Goal: Navigation & Orientation: Find specific page/section

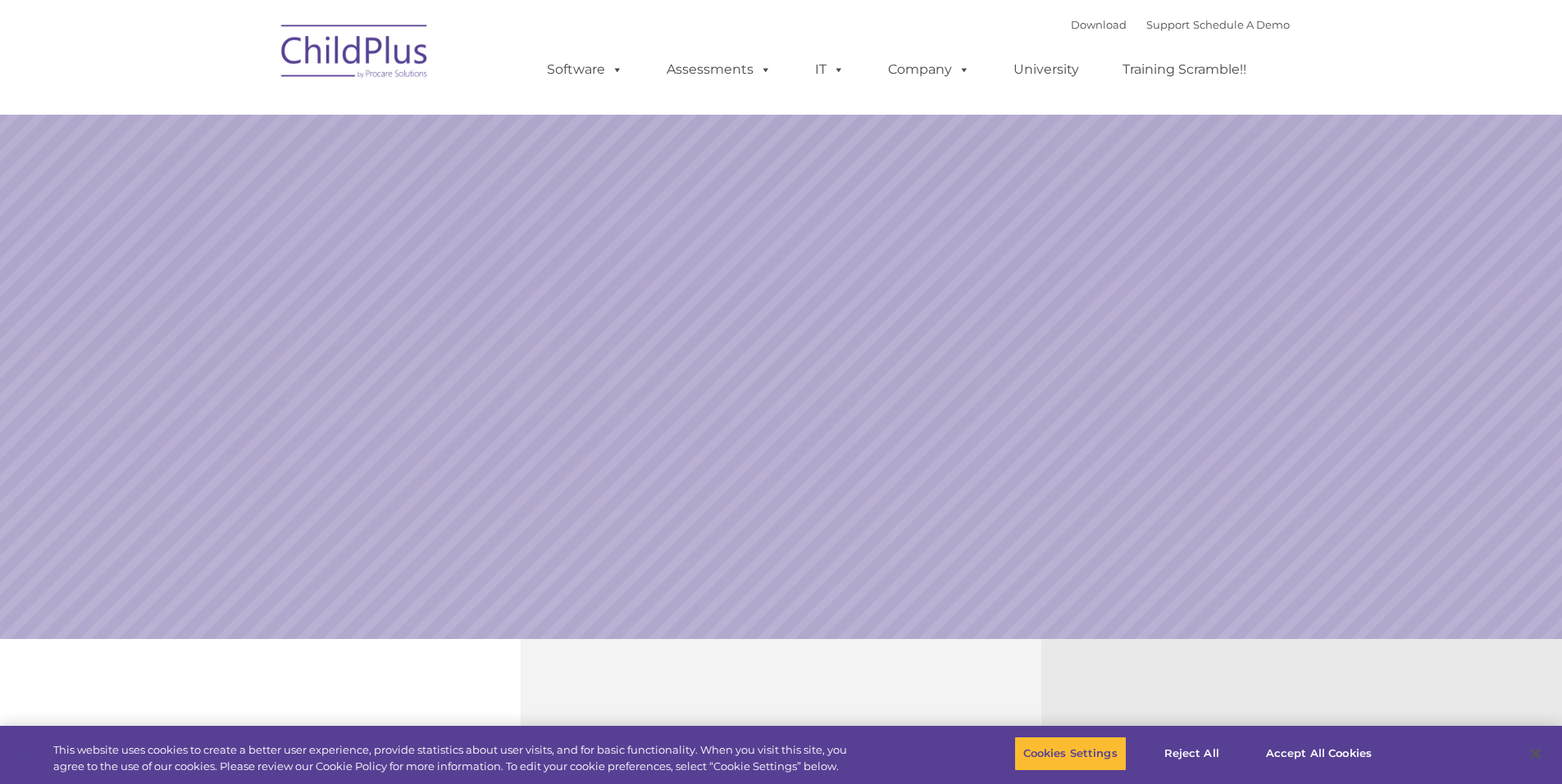
select select "MEDIUM"
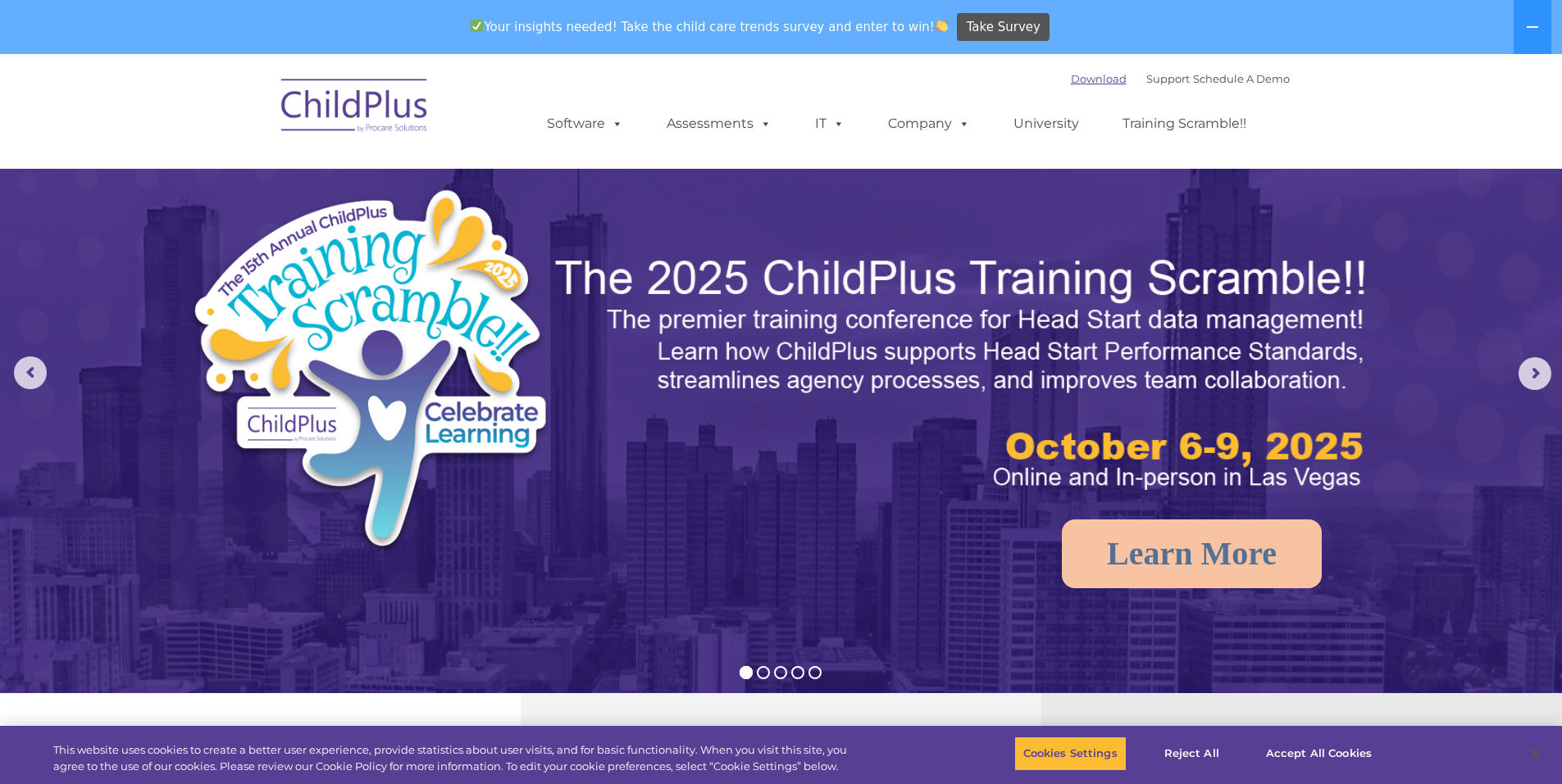
click at [1096, 79] on link "Download" at bounding box center [1099, 79] width 56 height 14
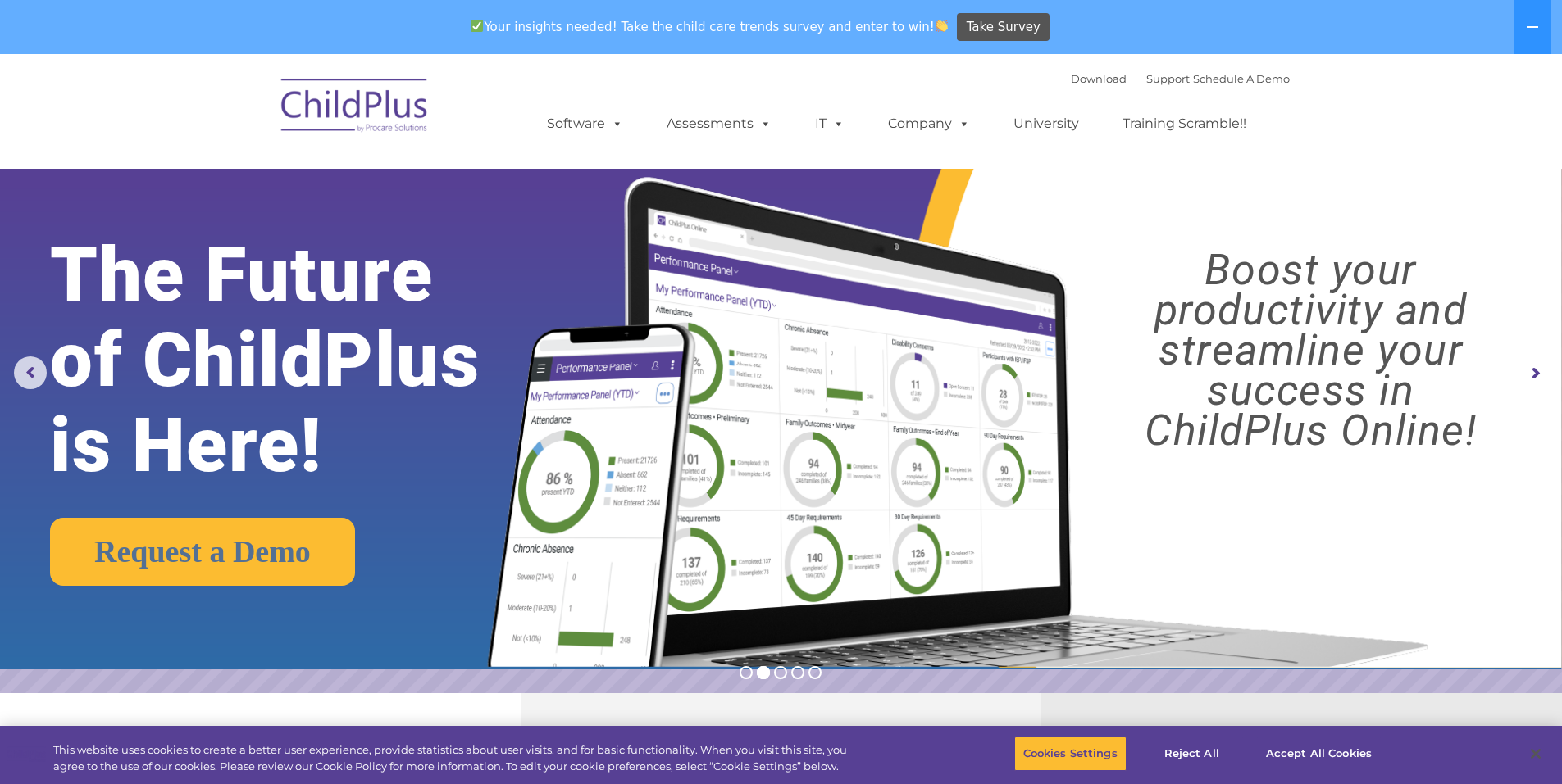
click at [407, 102] on img at bounding box center [355, 108] width 164 height 82
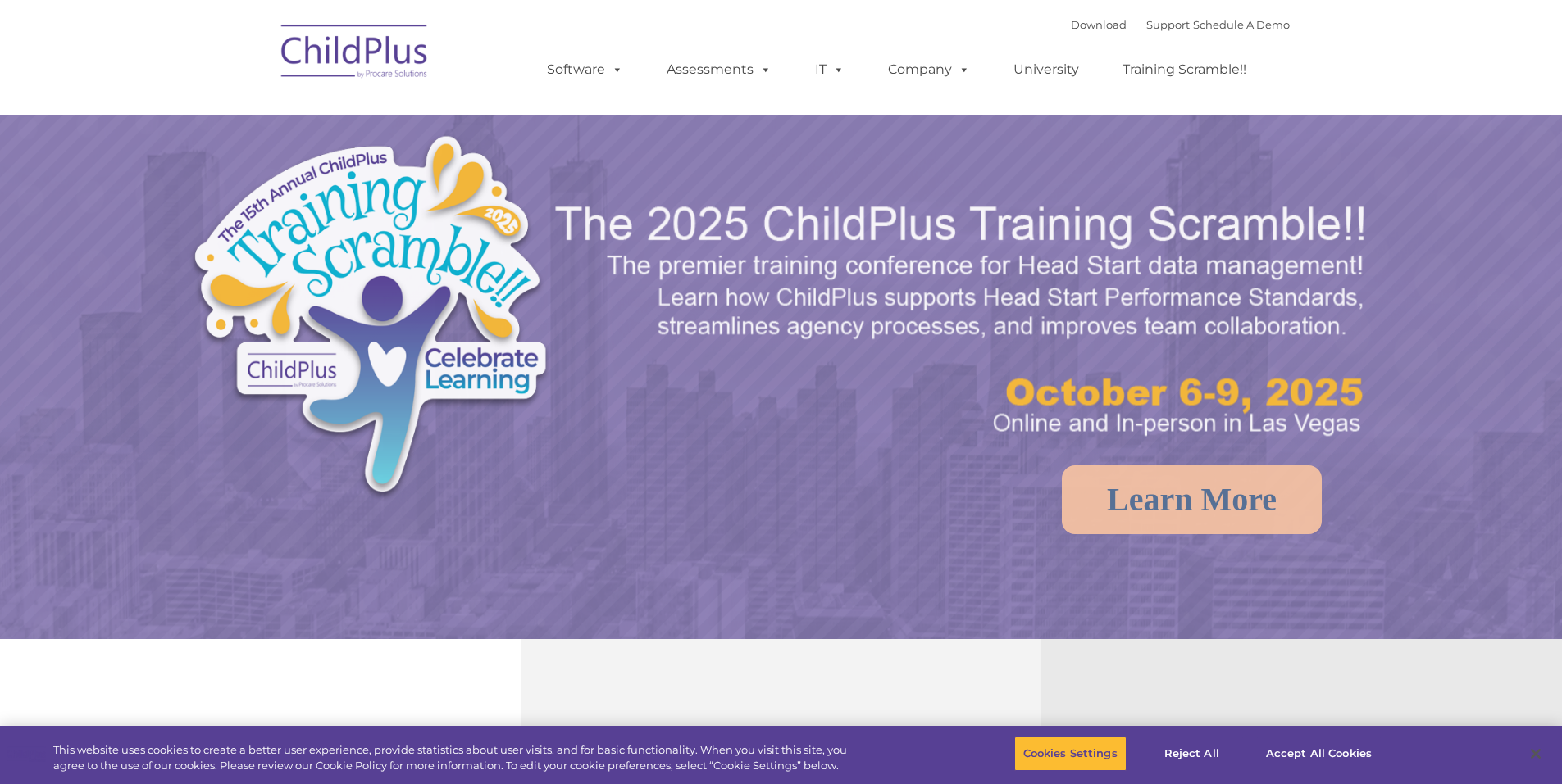
select select "MEDIUM"
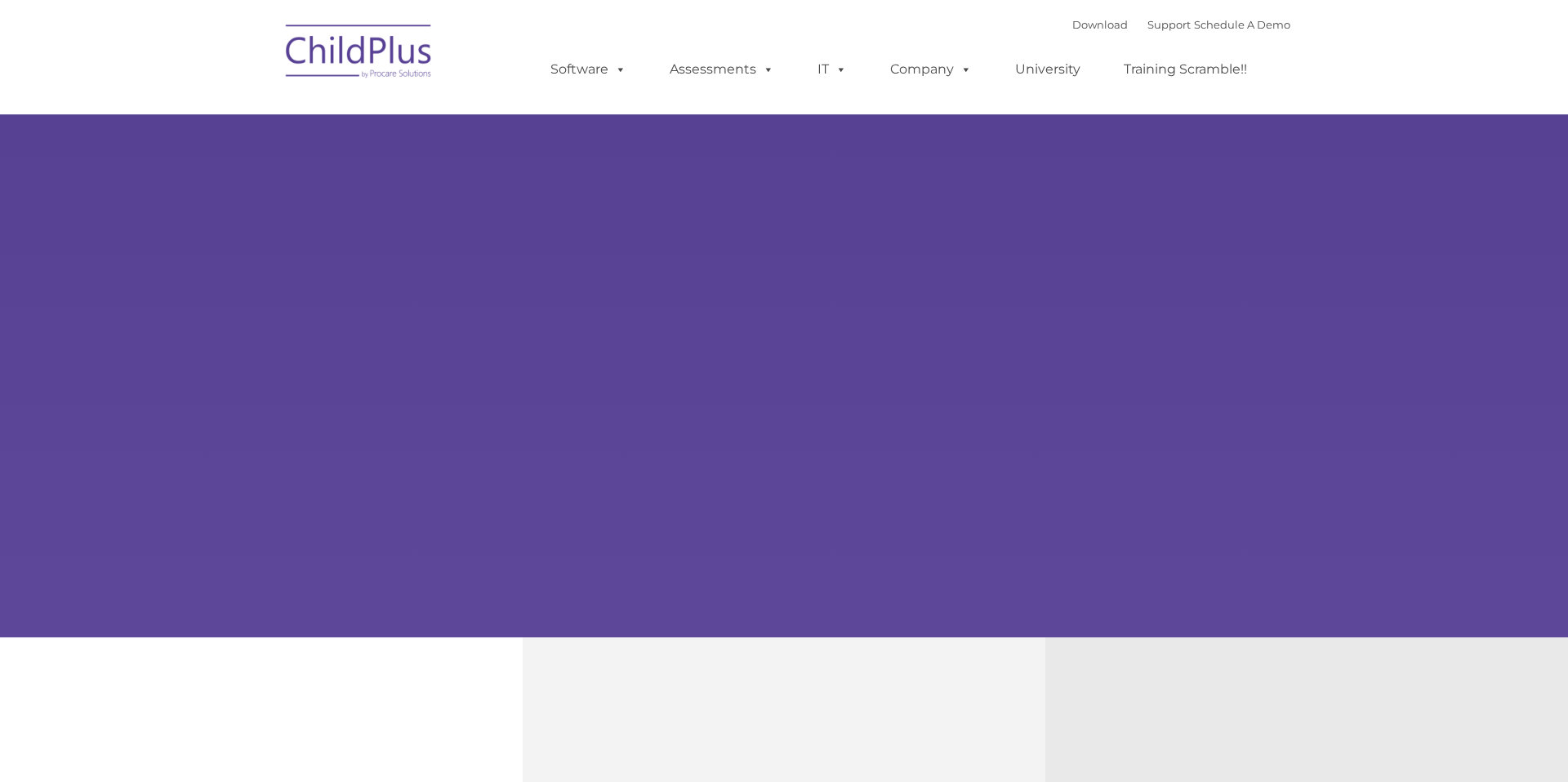
type input ""
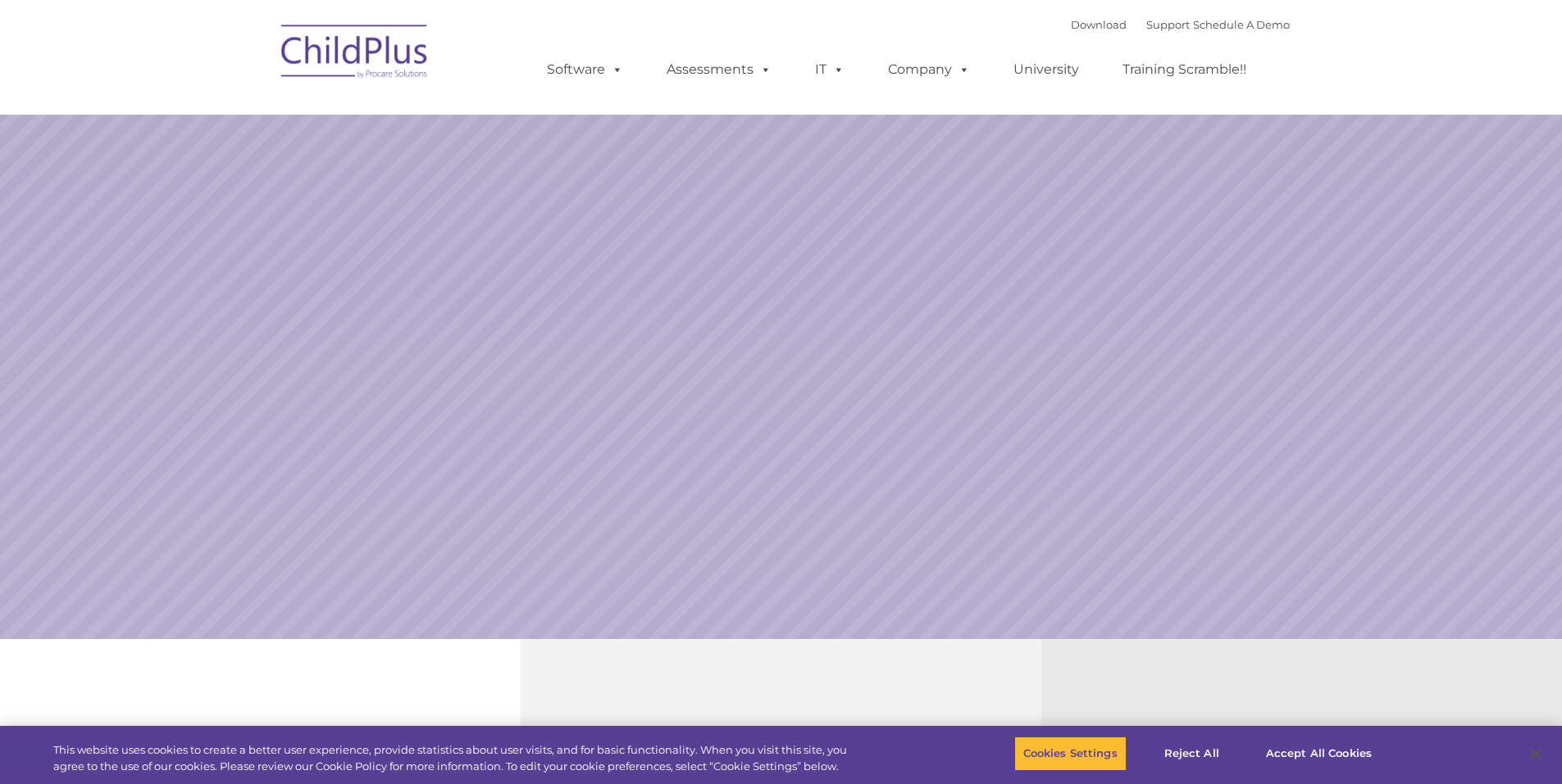
select select "MEDIUM"
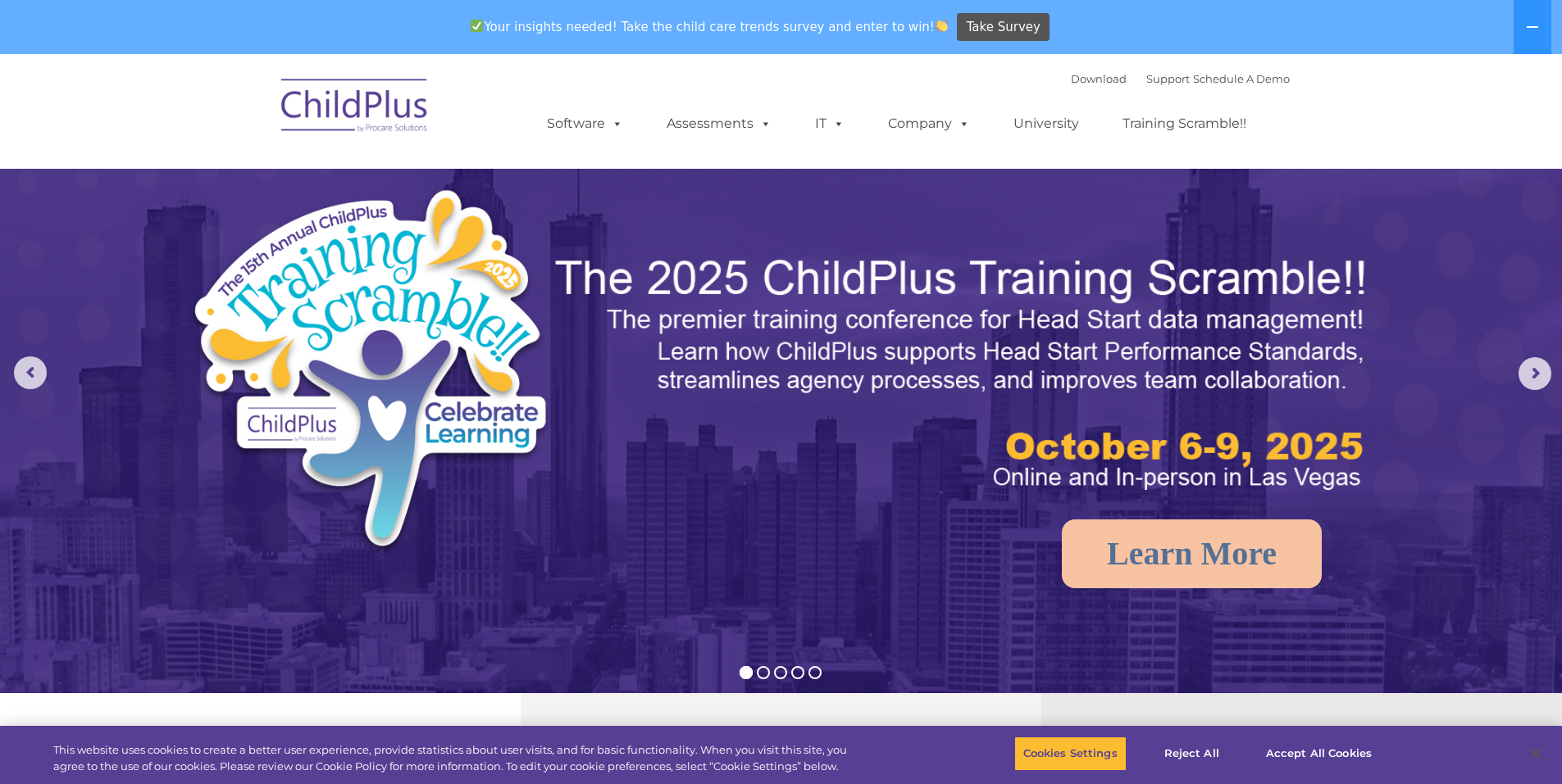
click at [421, 111] on img at bounding box center [355, 108] width 164 height 82
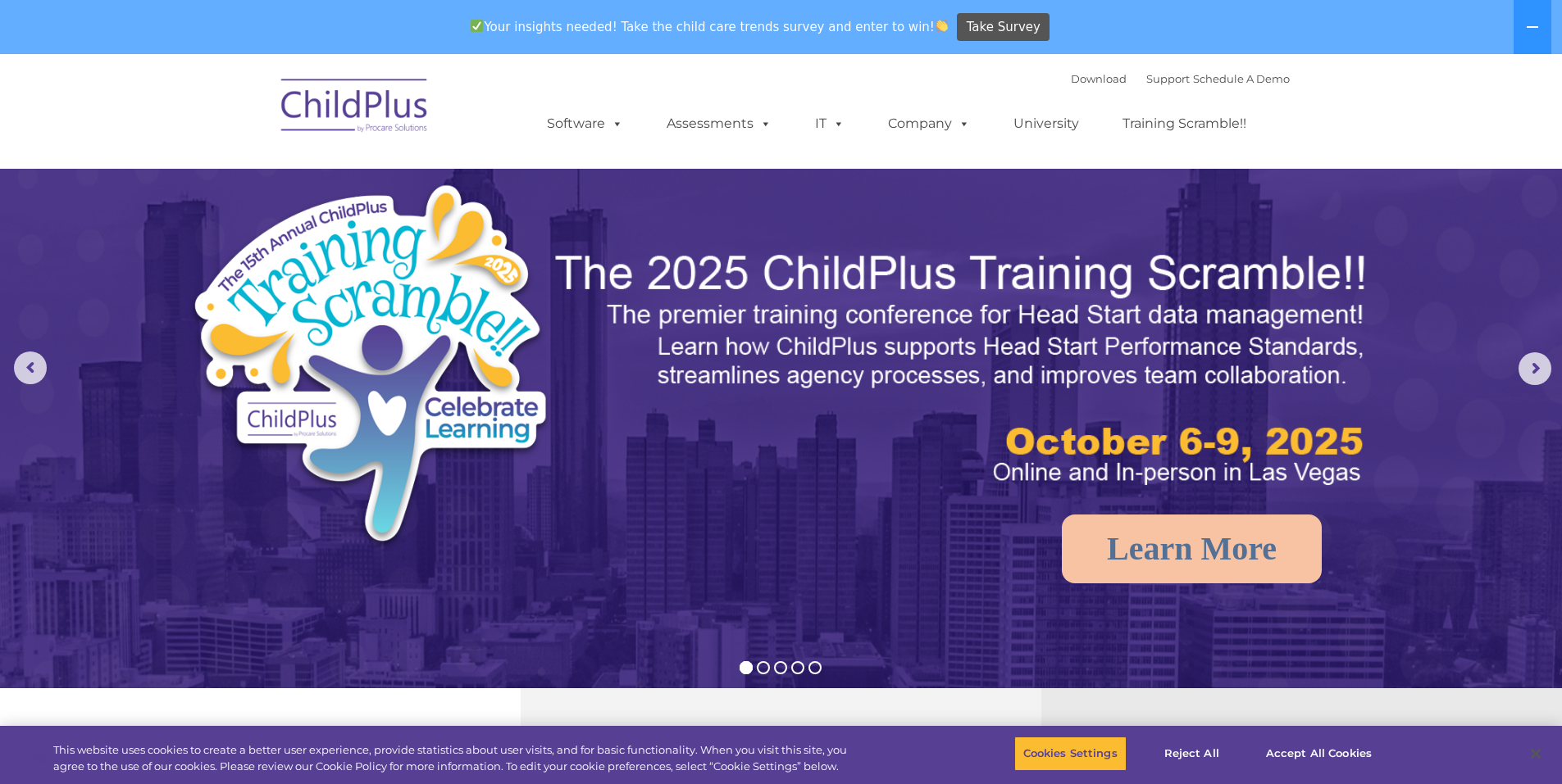
scroll to position [122, 0]
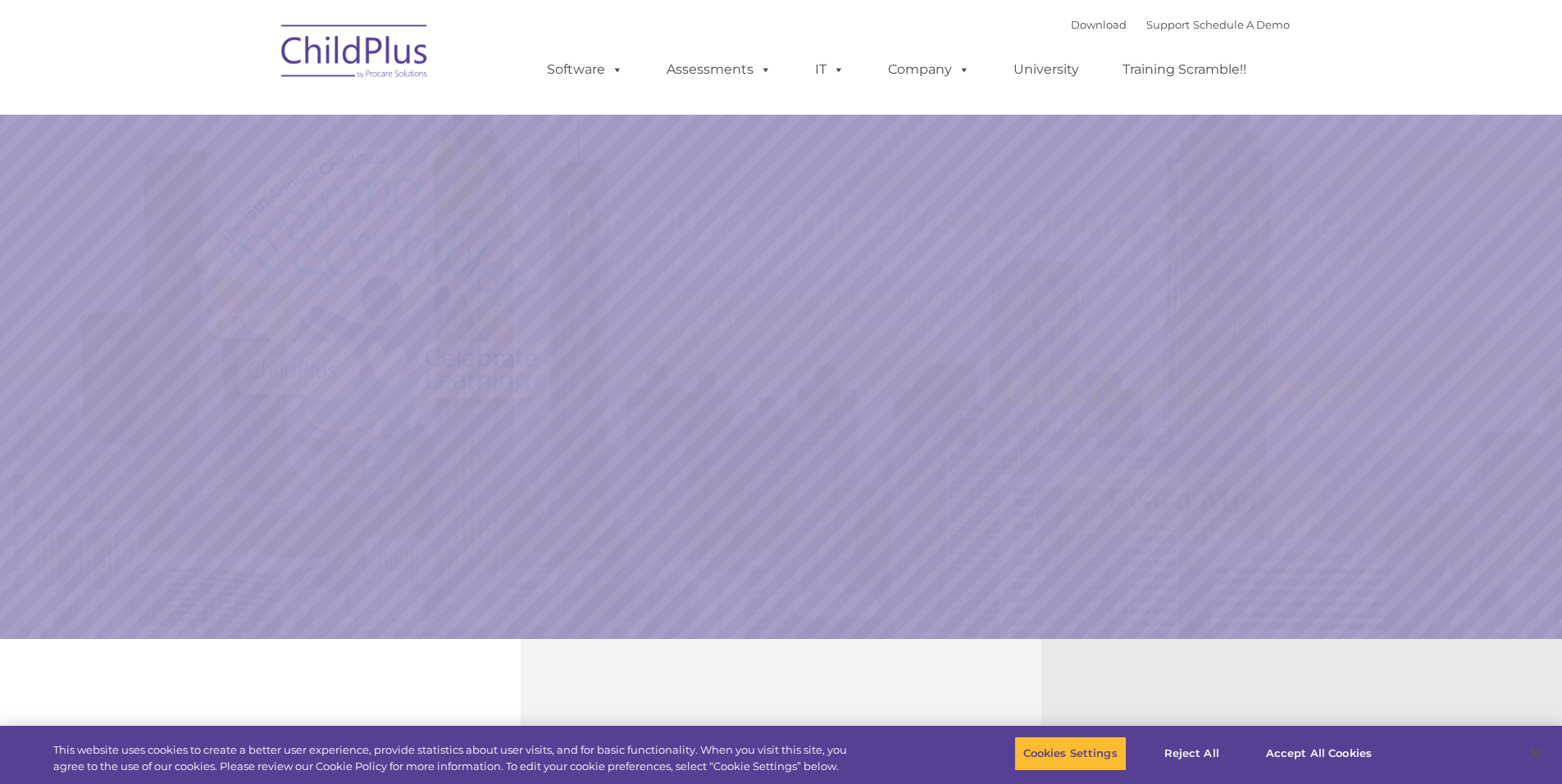
select select "MEDIUM"
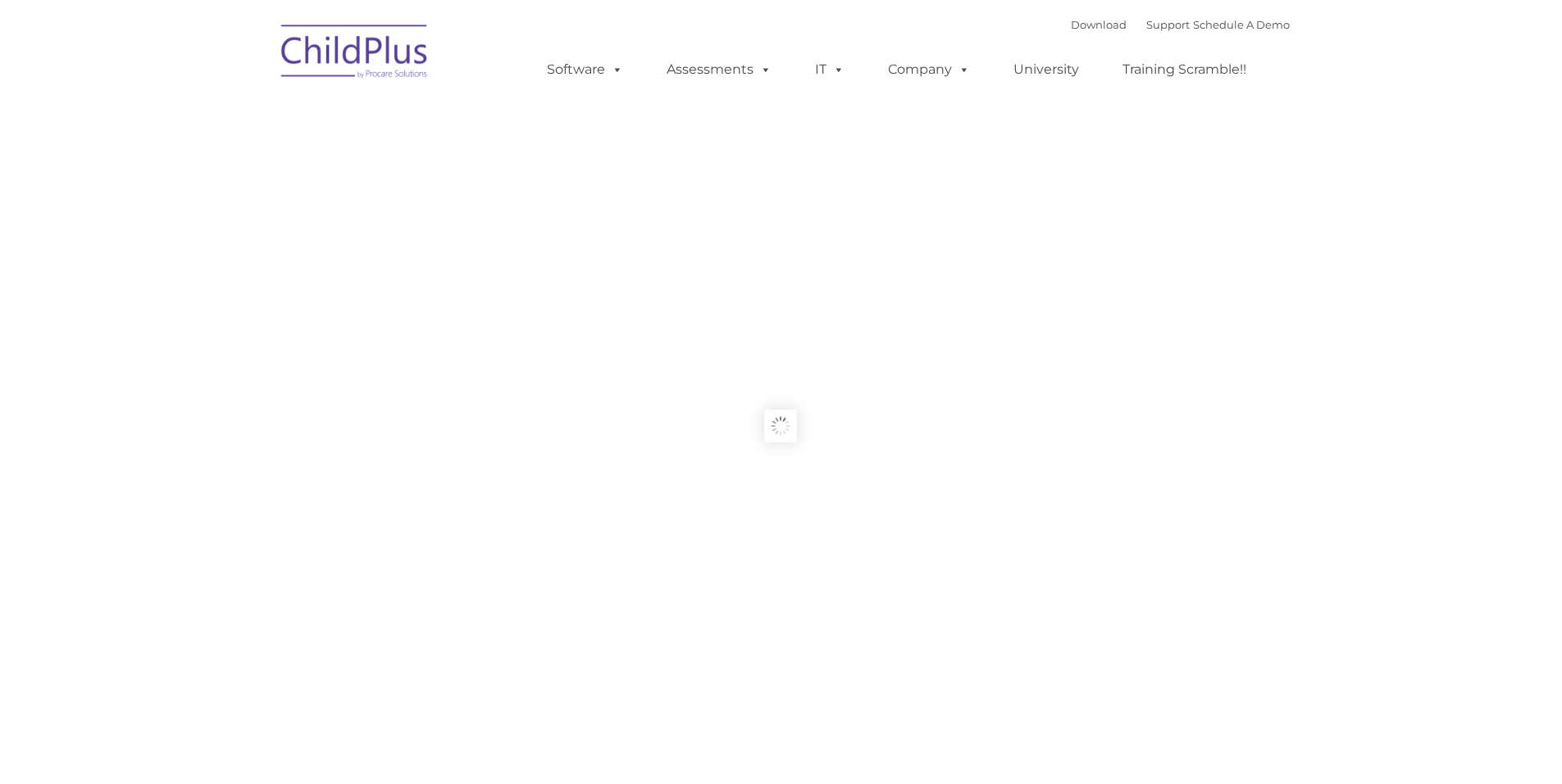
type input ""
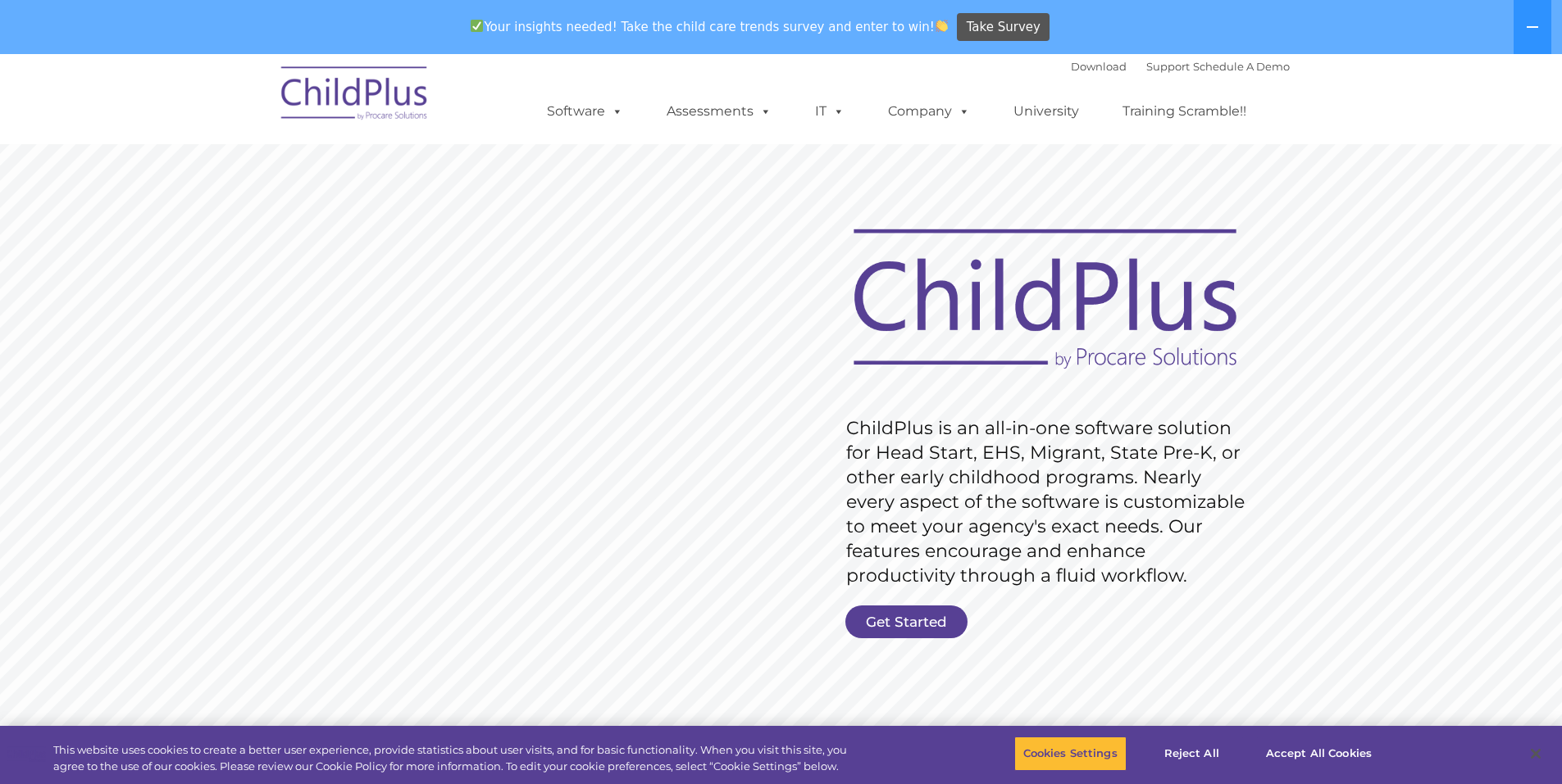
click at [327, 91] on img at bounding box center [355, 95] width 164 height 82
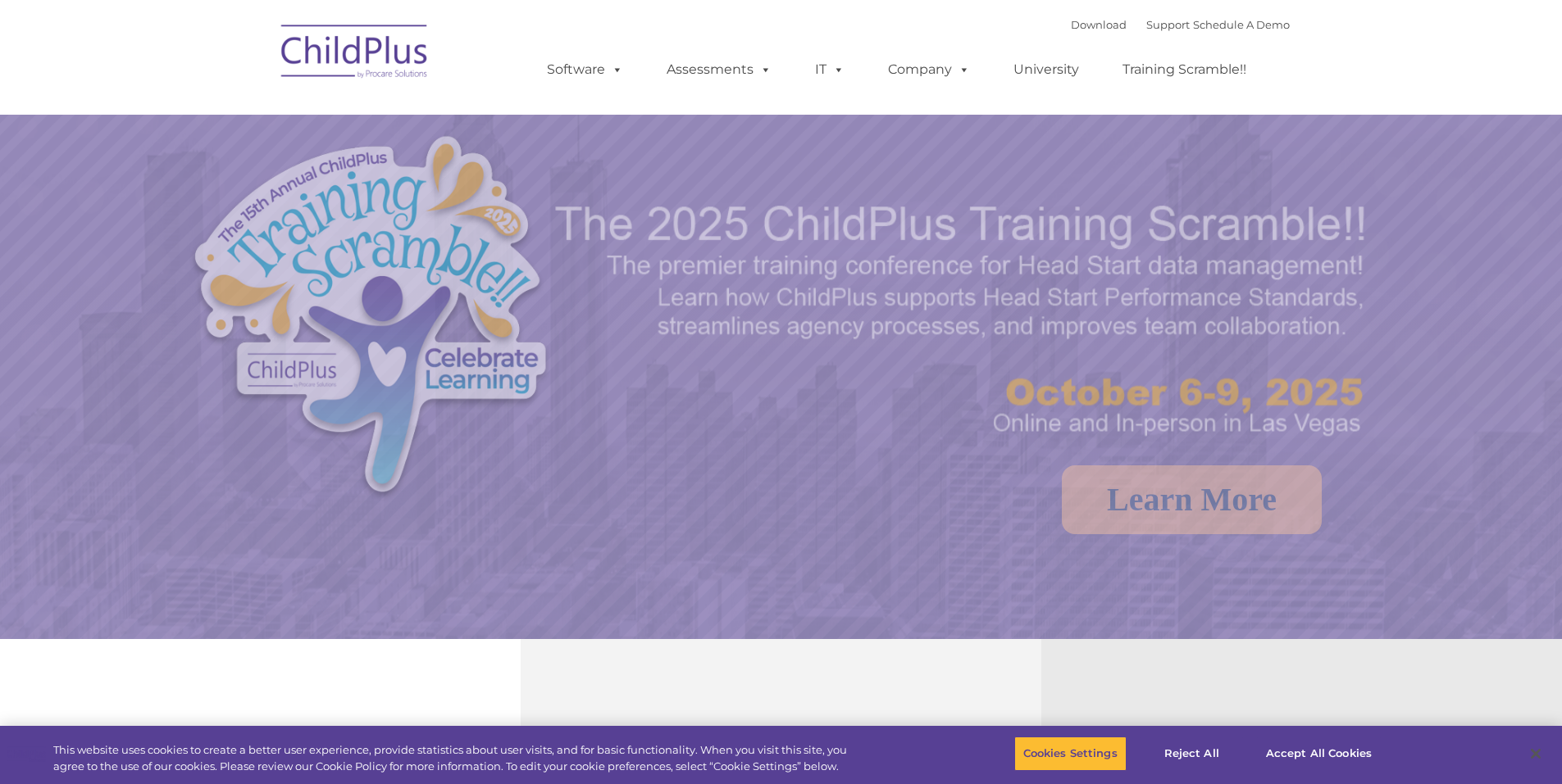
select select "MEDIUM"
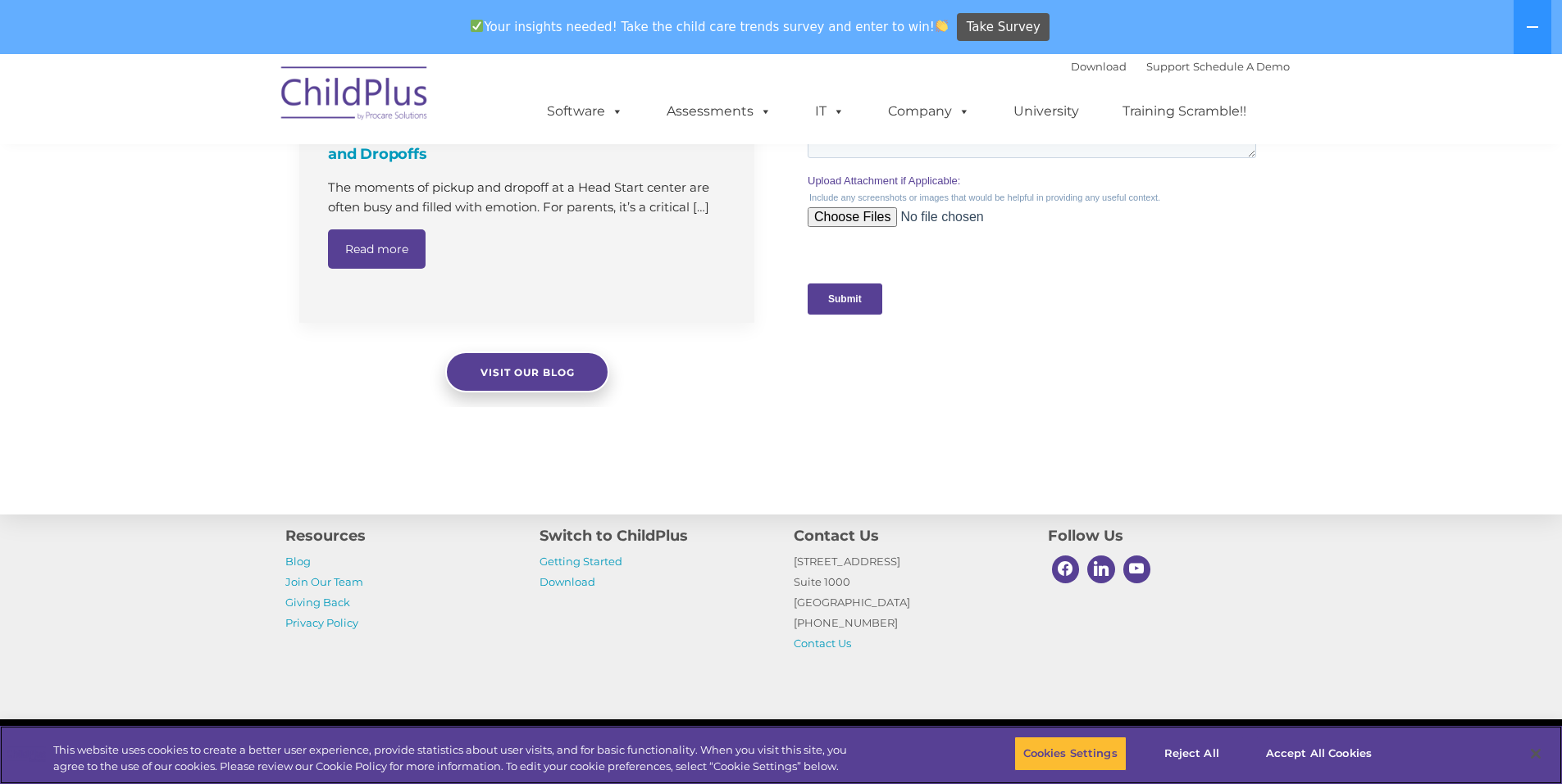
scroll to position [1561, 0]
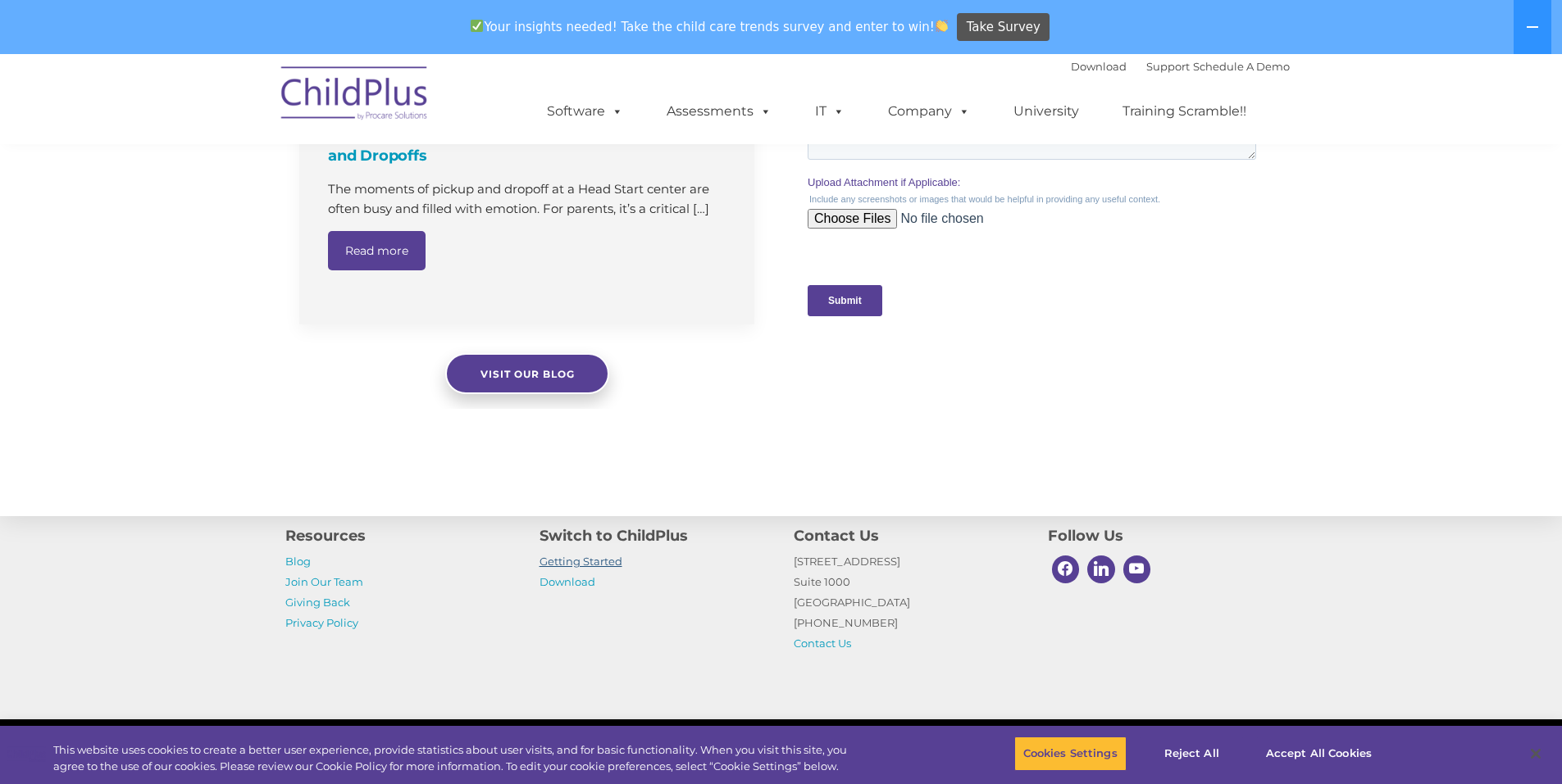
click at [614, 566] on link "Getting Started" at bounding box center [581, 561] width 83 height 14
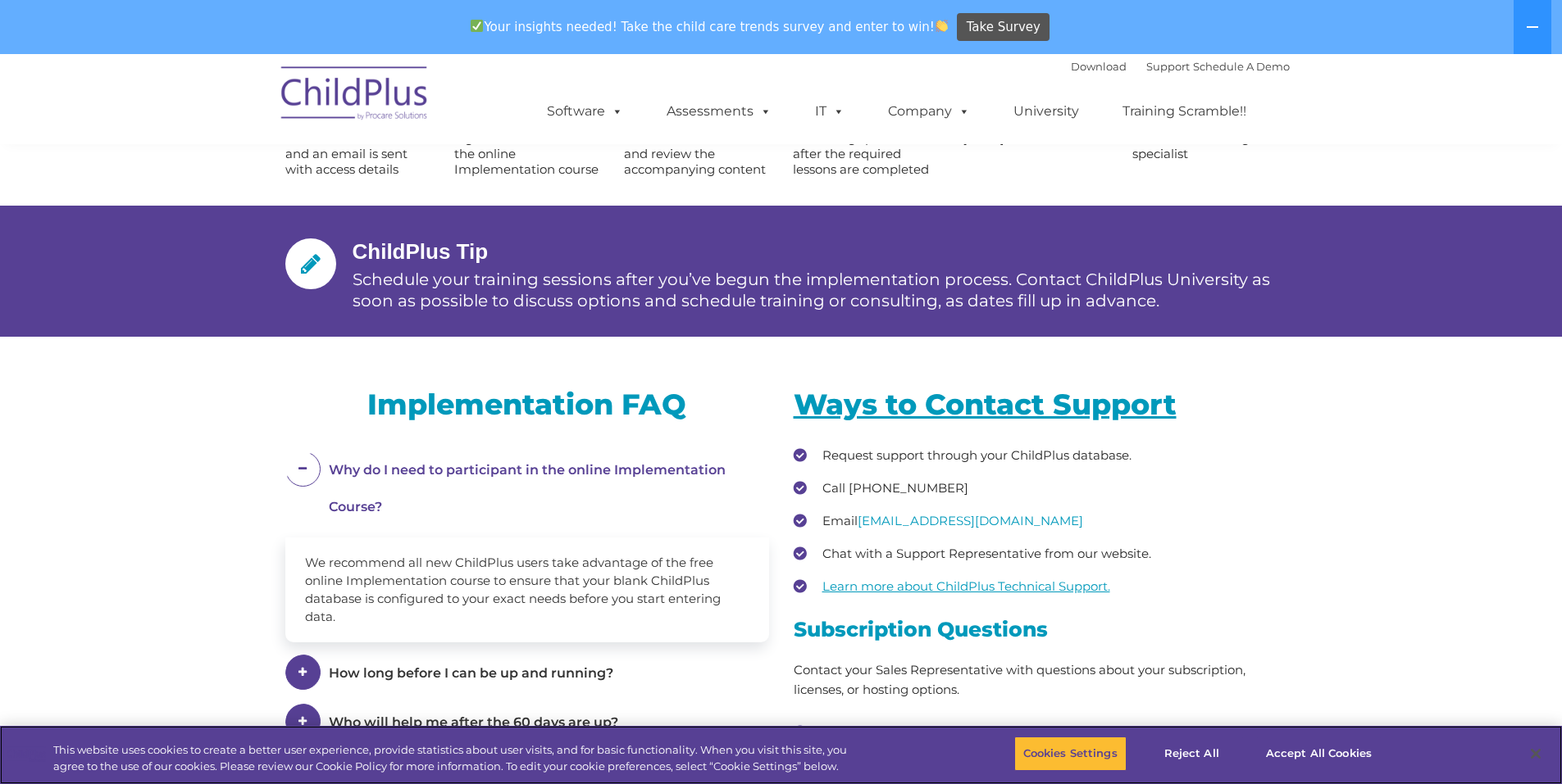
scroll to position [1964, 0]
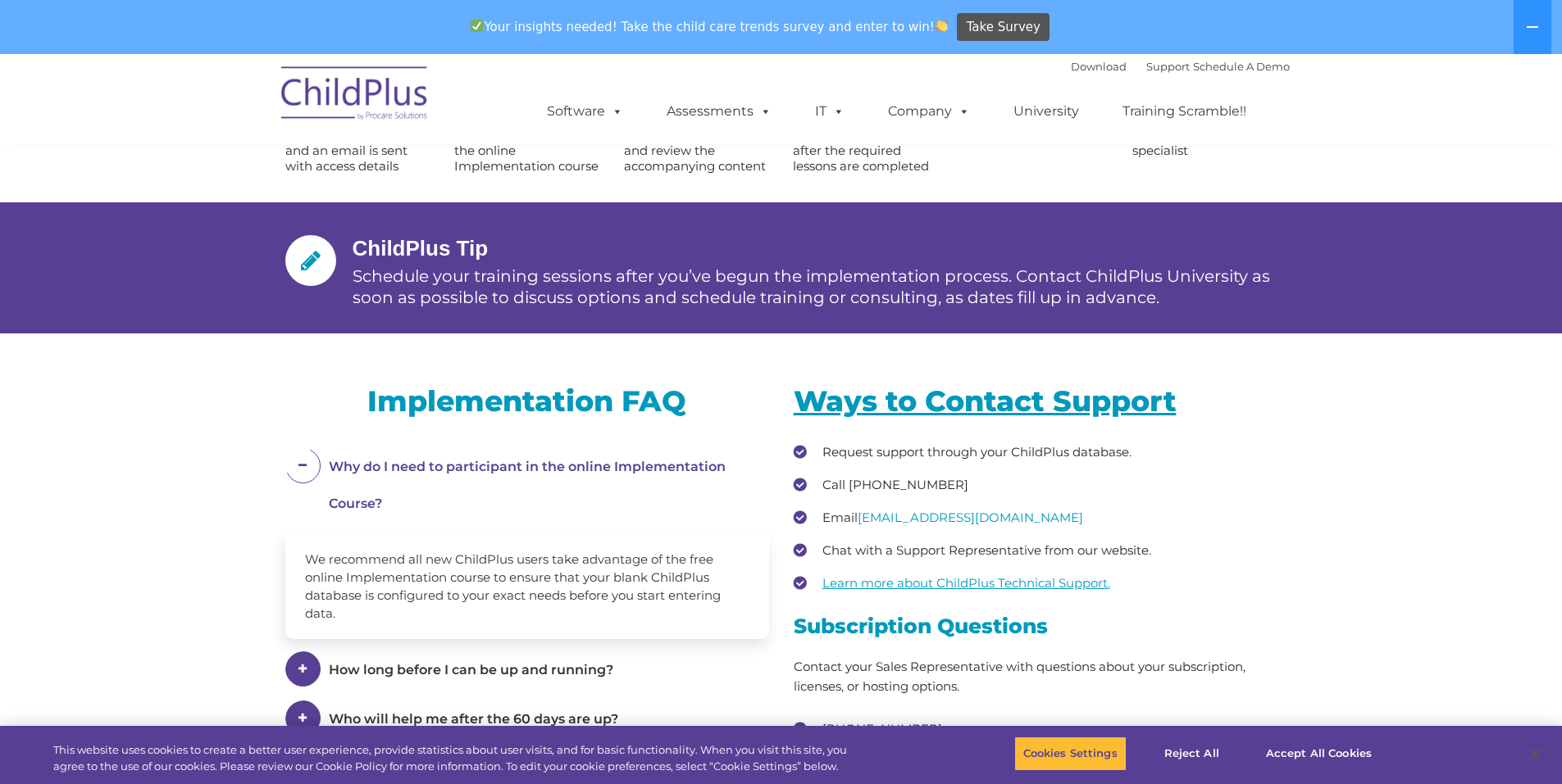
click at [389, 95] on img at bounding box center [355, 95] width 164 height 82
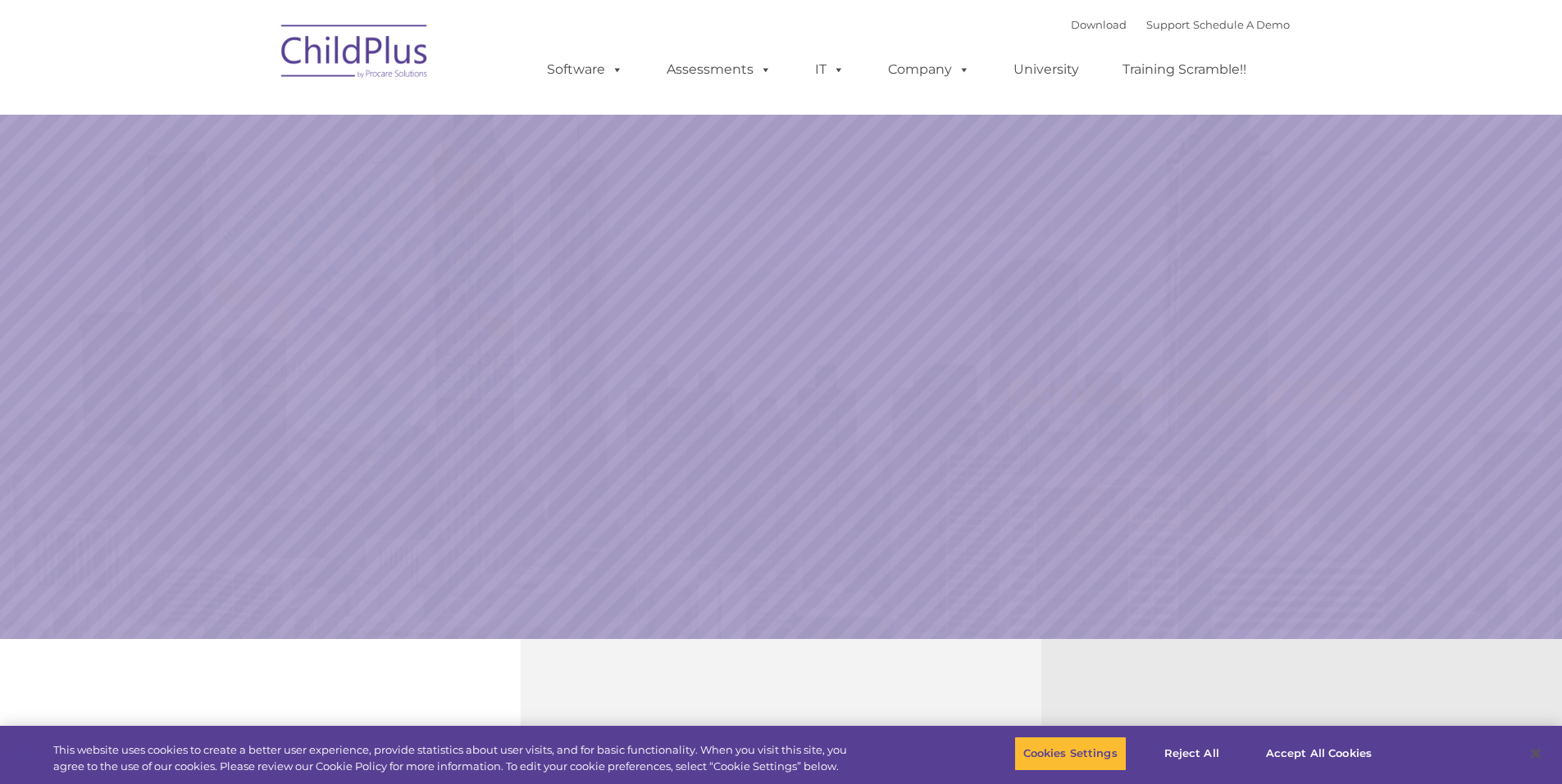
select select "MEDIUM"
